Goal: Information Seeking & Learning: Learn about a topic

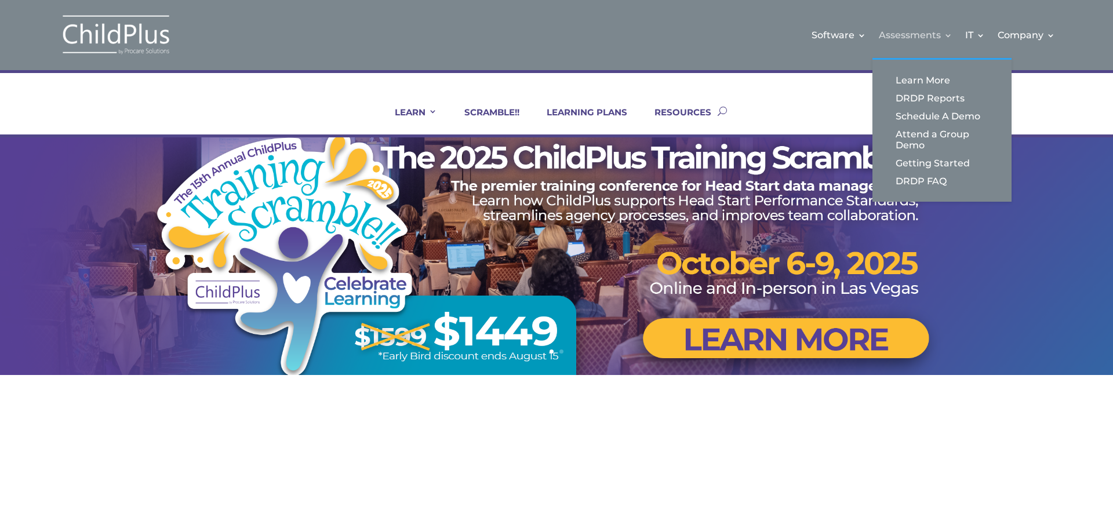
click at [947, 34] on link "Assessments" at bounding box center [916, 35] width 74 height 47
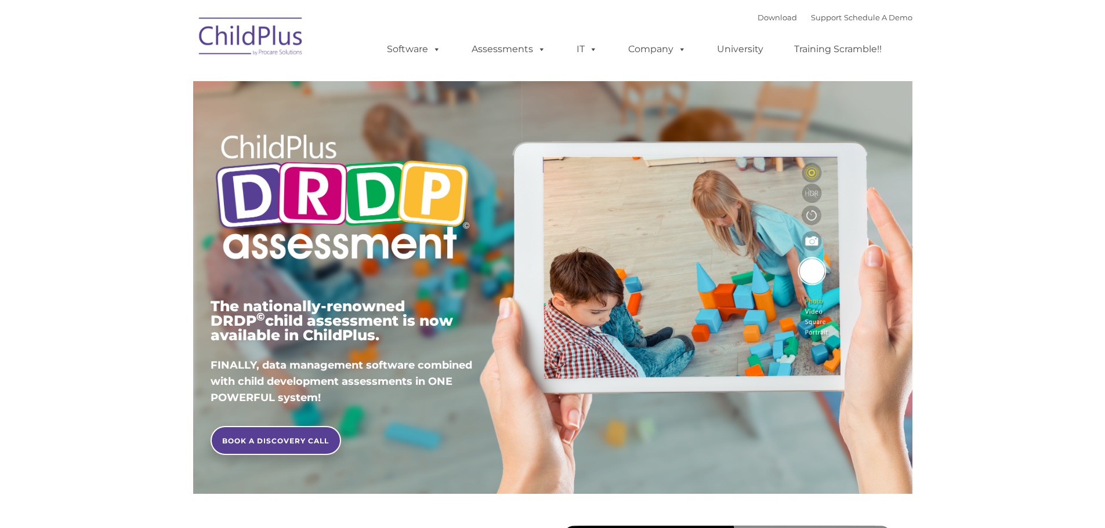
type input ""
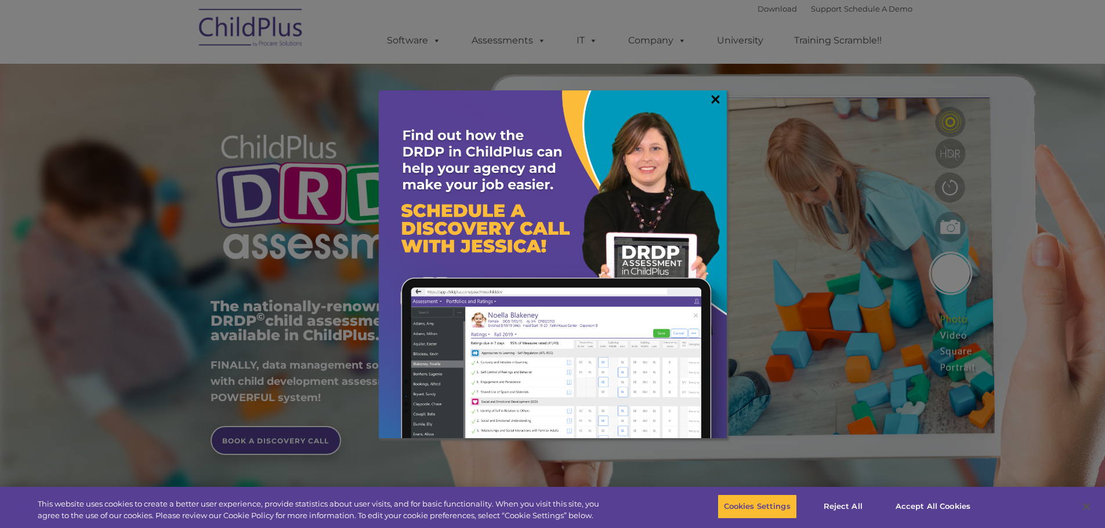
click at [718, 97] on link "×" at bounding box center [715, 99] width 13 height 12
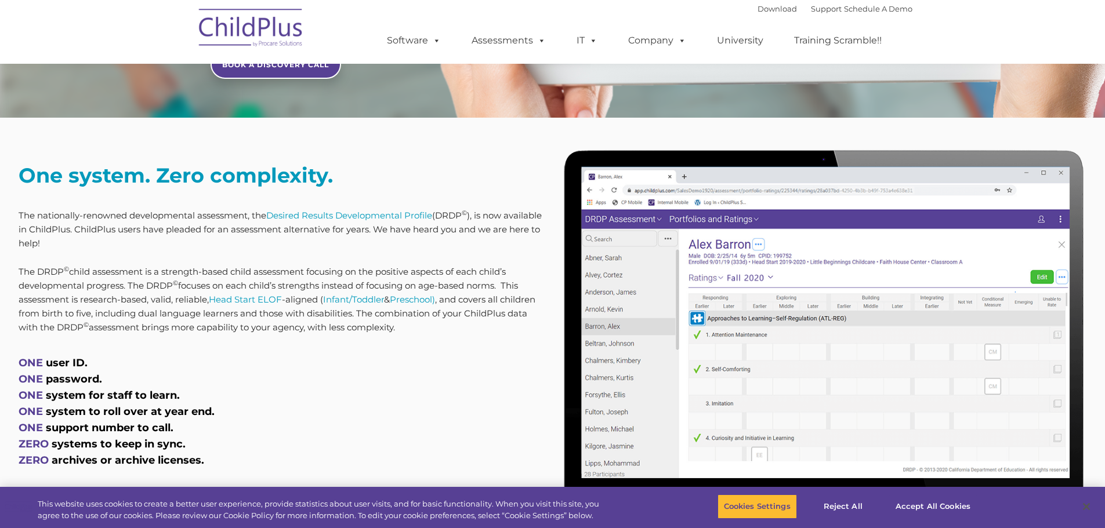
scroll to position [377, 0]
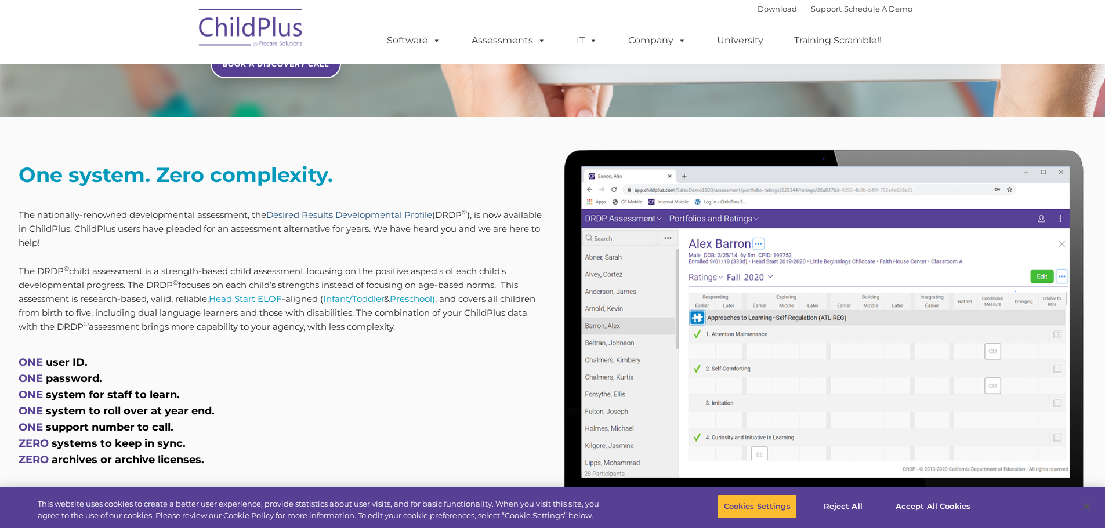
click at [393, 213] on link "Desired Results Developmental Profile" at bounding box center [349, 214] width 166 height 11
